Goal: Task Accomplishment & Management: Complete application form

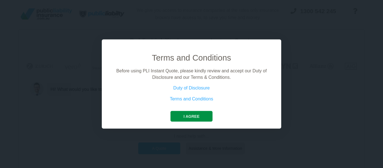
click at [178, 117] on button "I agree" at bounding box center [191, 116] width 42 height 11
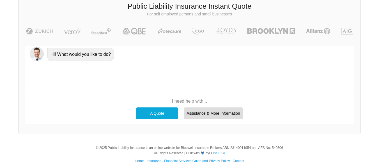
scroll to position [39, 0]
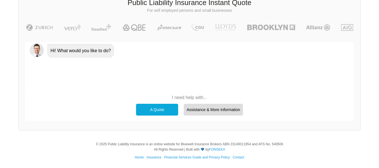
click at [169, 109] on div "A Quote" at bounding box center [157, 110] width 42 height 12
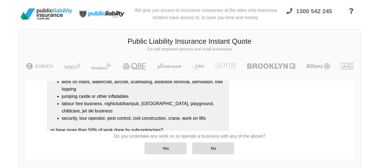
scroll to position [125, 0]
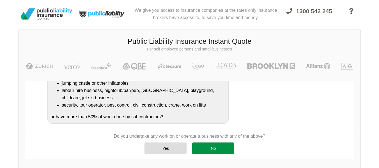
click at [217, 151] on div "No" at bounding box center [213, 148] width 42 height 12
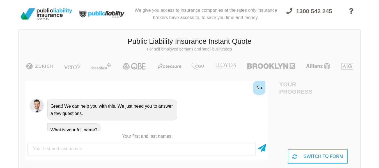
scroll to position [215, 0]
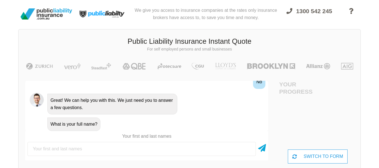
click at [33, 149] on input "text" at bounding box center [141, 149] width 228 height 14
click at [57, 149] on input "[PERSON_NAME]" at bounding box center [141, 149] width 228 height 14
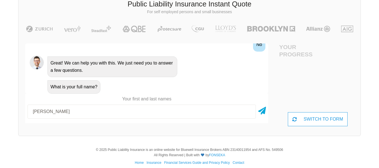
scroll to position [43, 0]
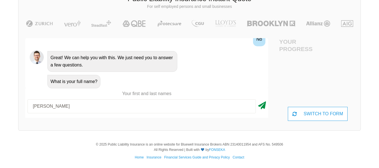
click at [262, 105] on icon at bounding box center [262, 104] width 8 height 10
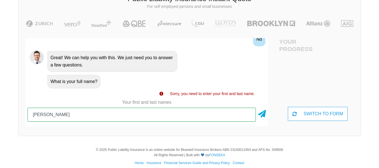
click at [81, 116] on input "[PERSON_NAME]" at bounding box center [141, 115] width 228 height 14
click at [95, 112] on input "[PERSON_NAME]" at bounding box center [141, 115] width 228 height 14
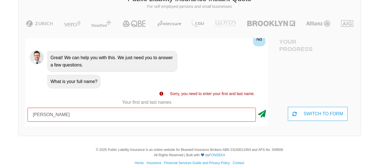
click at [262, 114] on icon at bounding box center [262, 113] width 8 height 10
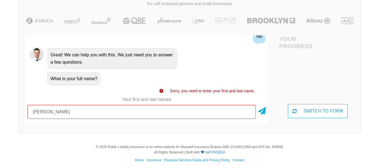
scroll to position [48, 0]
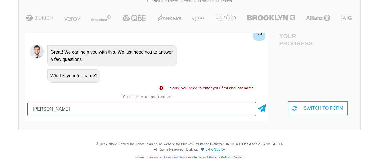
click at [50, 110] on input "[PERSON_NAME]" at bounding box center [141, 109] width 228 height 14
click at [164, 111] on input "[PERSON_NAME]" at bounding box center [141, 109] width 228 height 14
type input "[PERSON_NAME]"
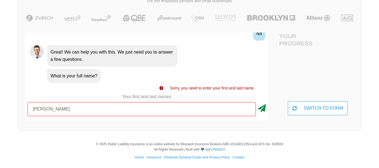
click at [264, 109] on icon at bounding box center [262, 107] width 8 height 10
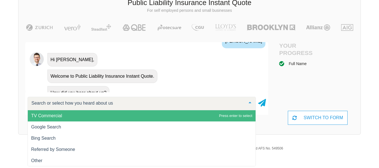
scroll to position [280, 0]
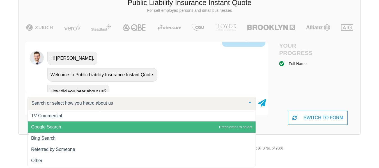
click at [44, 126] on span "Google Search" at bounding box center [46, 127] width 30 height 5
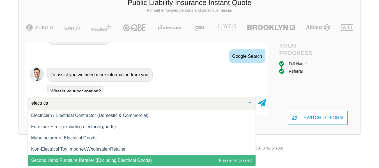
scroll to position [45, 0]
type input "electrical"
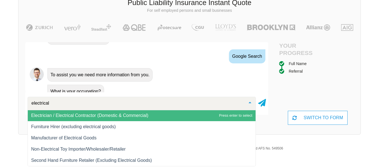
click at [62, 115] on span "Electrician / Electrical Contractor (Domestic & Commercial)" at bounding box center [89, 115] width 117 height 5
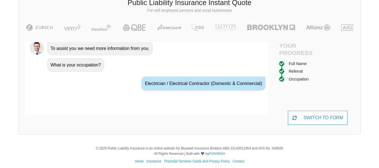
scroll to position [370, 0]
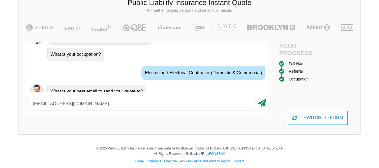
type input "[EMAIL_ADDRESS][DOMAIN_NAME]"
click at [262, 104] on icon at bounding box center [262, 102] width 8 height 10
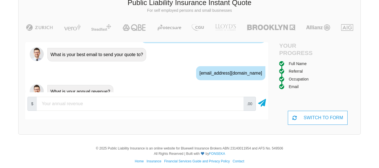
scroll to position [407, 0]
type input "500000"
click at [263, 103] on icon at bounding box center [262, 102] width 8 height 10
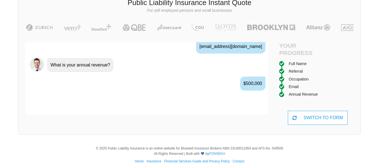
scroll to position [444, 0]
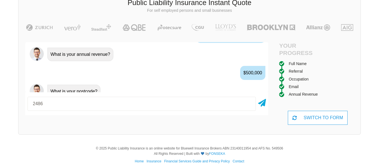
type input "2486"
click at [263, 103] on icon at bounding box center [262, 102] width 8 height 10
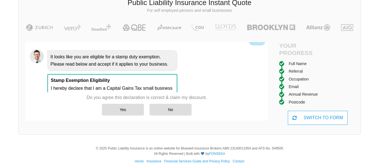
scroll to position [544, 0]
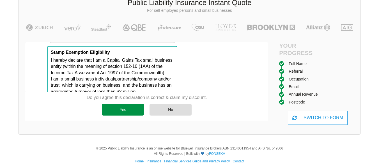
click at [126, 109] on div "Yes" at bounding box center [123, 110] width 42 height 12
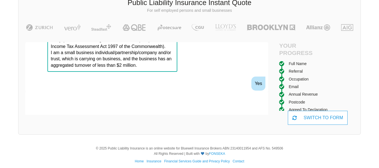
scroll to position [581, 0]
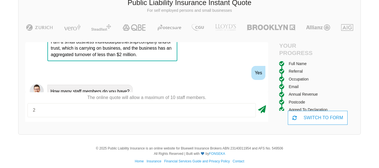
type input "2"
click at [262, 110] on icon at bounding box center [262, 108] width 8 height 10
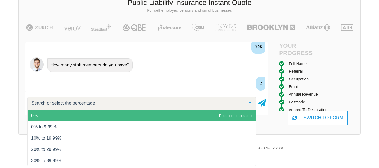
scroll to position [618, 0]
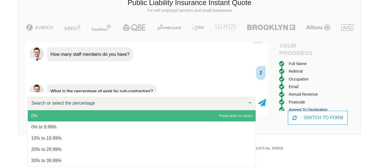
click at [126, 117] on span "0%" at bounding box center [142, 115] width 228 height 11
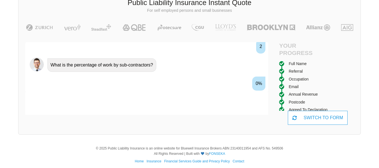
scroll to position [655, 0]
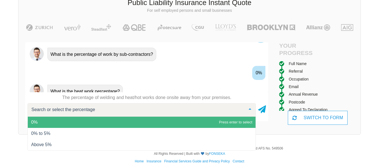
click at [132, 119] on span "0%" at bounding box center [142, 122] width 228 height 11
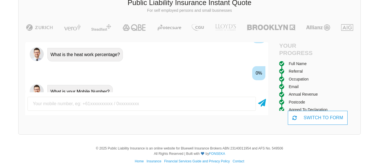
scroll to position [692, 0]
type input "0434215777"
click at [262, 104] on icon at bounding box center [262, 102] width 8 height 10
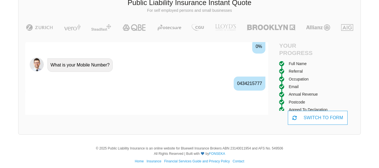
scroll to position [729, 0]
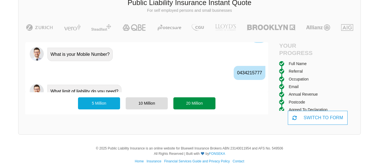
click at [180, 106] on div "20 Million" at bounding box center [194, 103] width 42 height 12
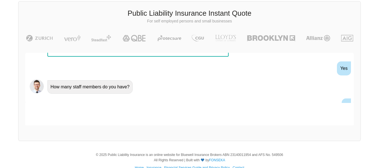
scroll to position [536, 0]
